Goal: Information Seeking & Learning: Learn about a topic

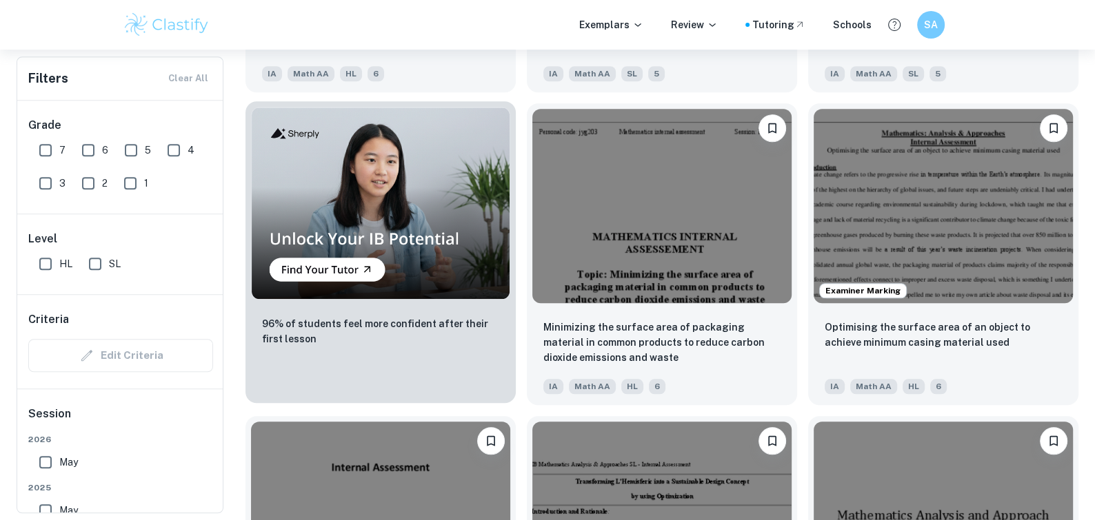
scroll to position [1009, 0]
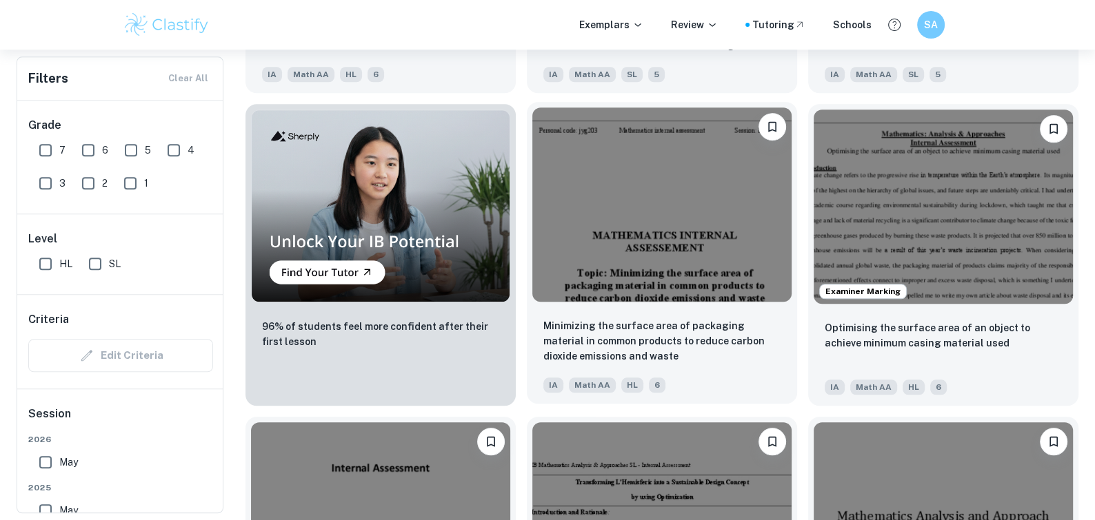
click at [631, 215] on img at bounding box center [661, 205] width 259 height 194
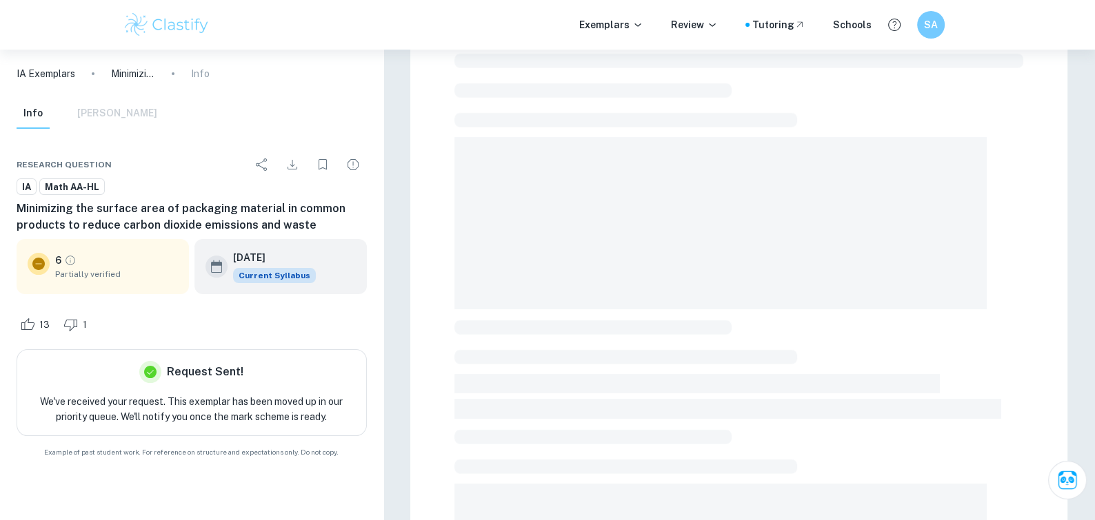
scroll to position [44, 0]
type input "2"
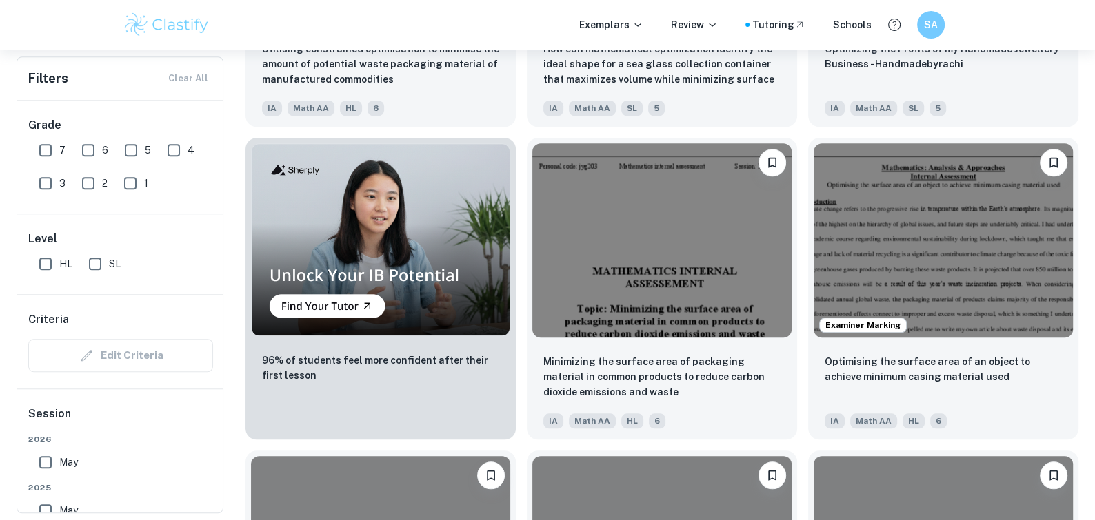
scroll to position [1036, 0]
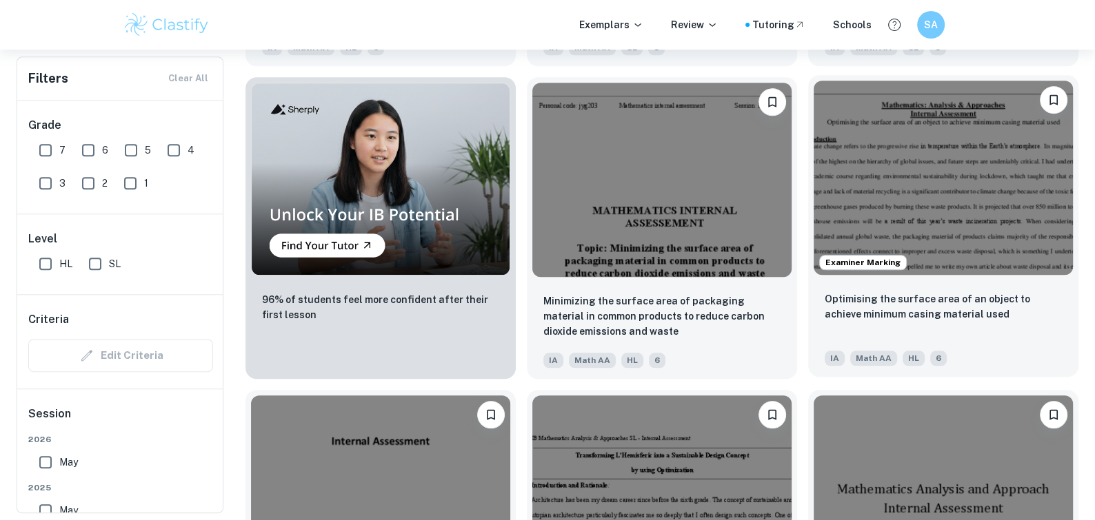
click at [969, 191] on img at bounding box center [942, 178] width 259 height 194
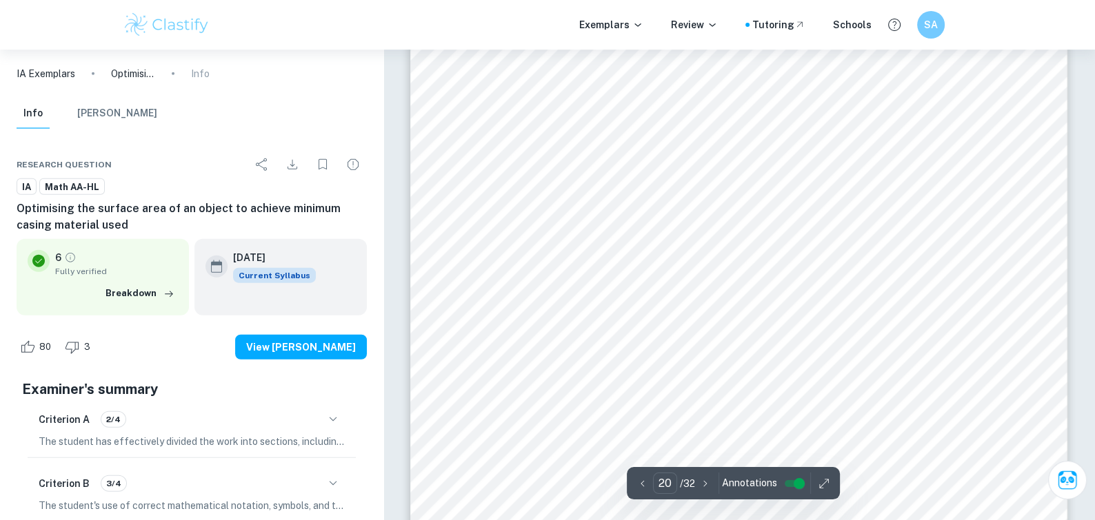
scroll to position [18032, 0]
click at [746, 258] on span "split, including two rectangles (revolution forms cylinder) and two trapezoids …" at bounding box center [731, 251] width 563 height 13
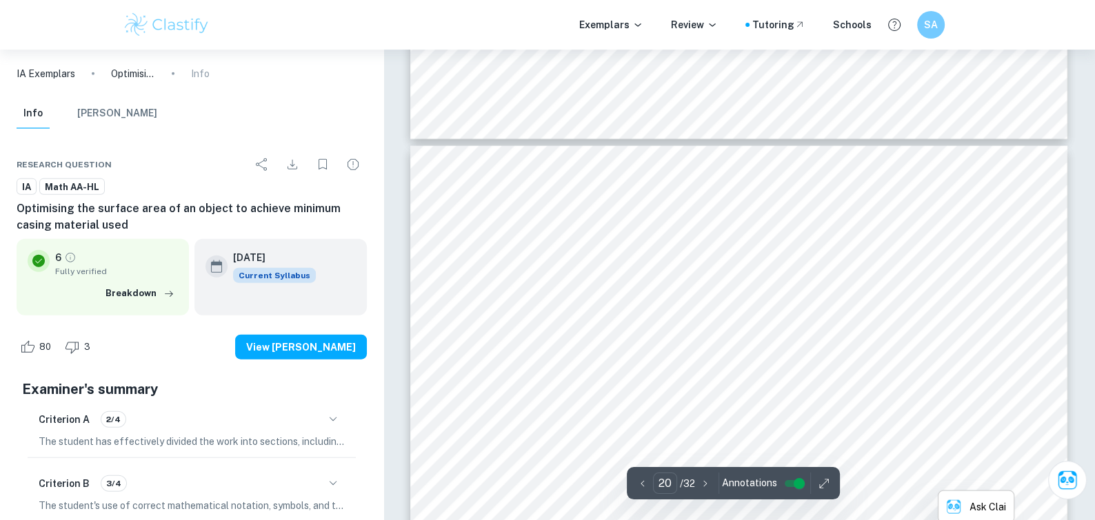
type input "19"
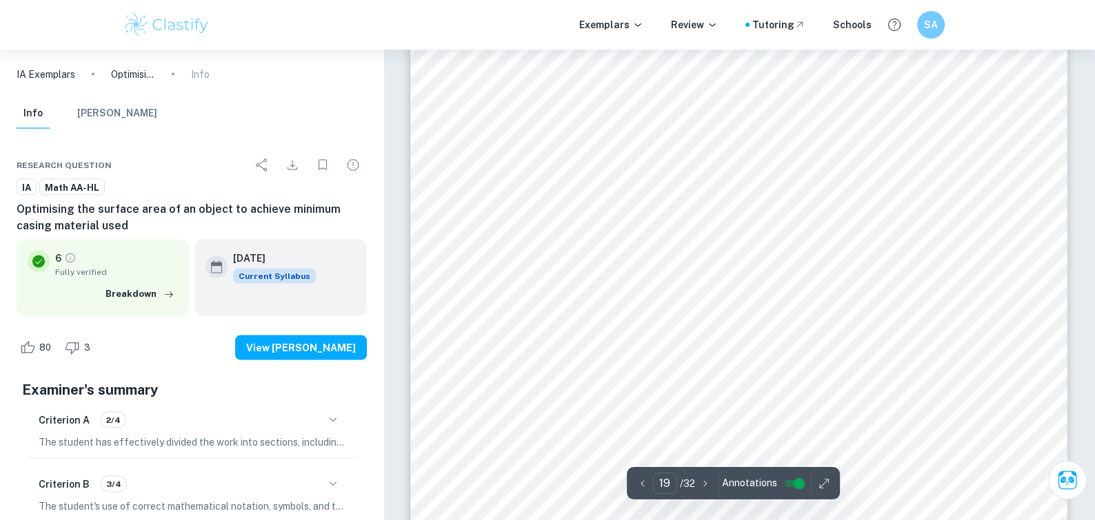
scroll to position [17169, 0]
